Goal: Information Seeking & Learning: Learn about a topic

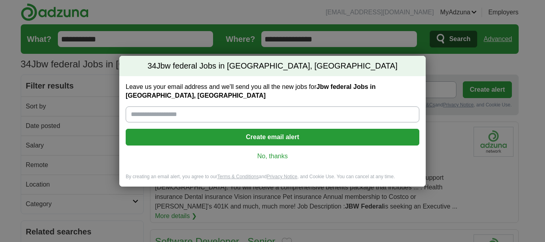
click at [275, 154] on link "No, thanks" at bounding box center [272, 156] width 281 height 9
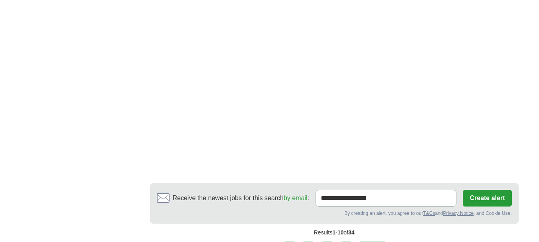
scroll to position [1436, 0]
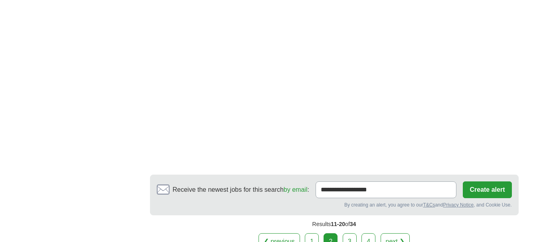
scroll to position [1516, 0]
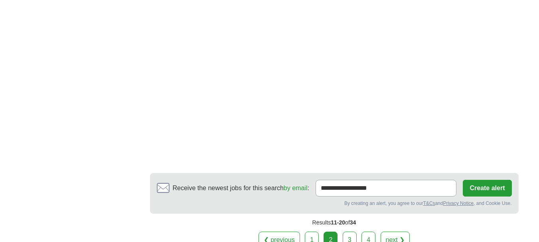
click at [346, 232] on link "3" at bounding box center [350, 240] width 14 height 17
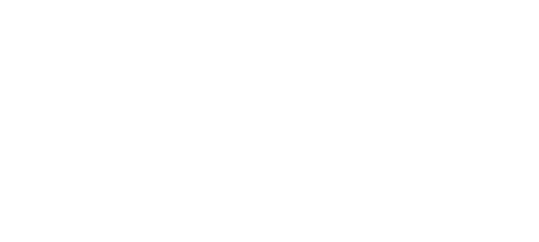
scroll to position [1516, 0]
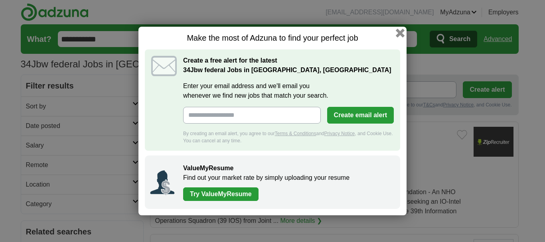
click at [403, 37] on button "button" at bounding box center [400, 33] width 9 height 9
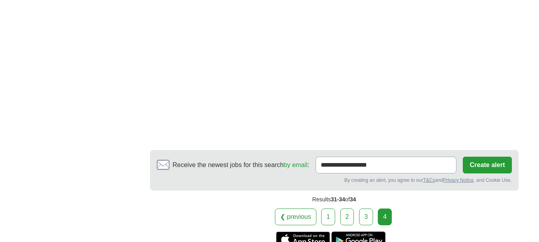
scroll to position [877, 0]
